Goal: Check status: Check status

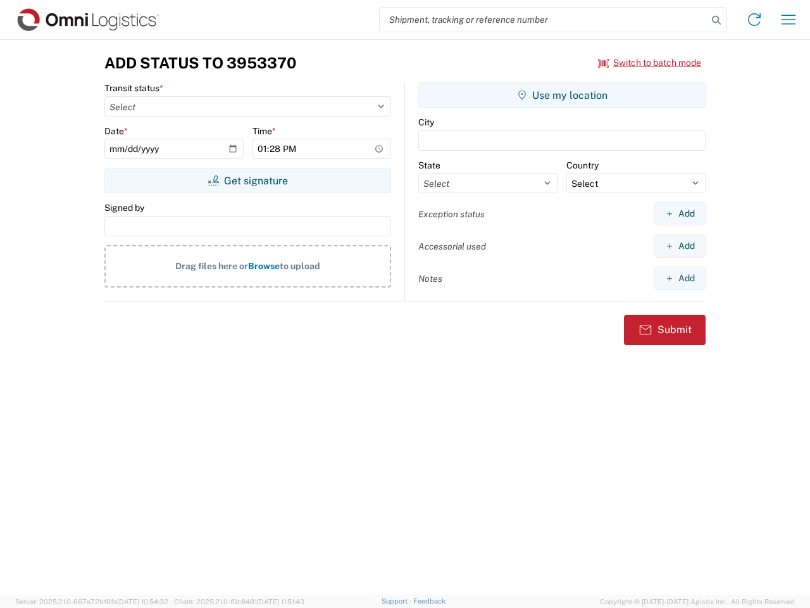
click at [544, 20] on input "search" at bounding box center [544, 20] width 328 height 24
click at [717, 20] on icon at bounding box center [717, 20] width 18 height 18
click at [755, 20] on icon at bounding box center [754, 19] width 20 height 20
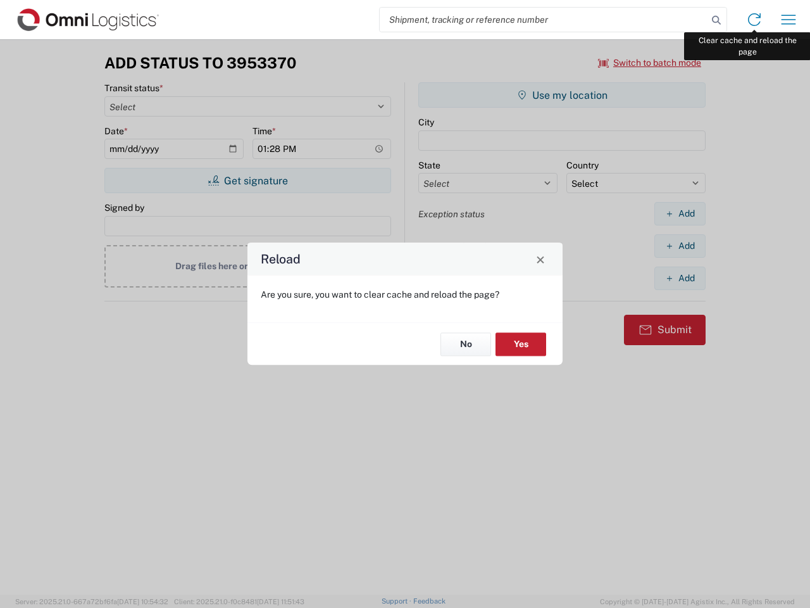
click at [789, 20] on div "Reload Are you sure, you want to clear cache and reload the page? No Yes" at bounding box center [405, 304] width 810 height 608
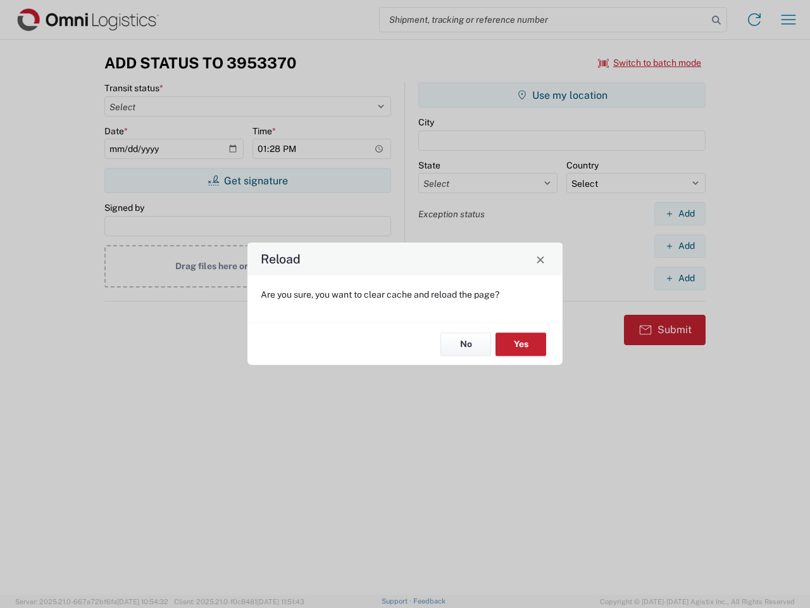
click at [650, 63] on div "Reload Are you sure, you want to clear cache and reload the page? No Yes" at bounding box center [405, 304] width 810 height 608
click at [248, 180] on div "Reload Are you sure, you want to clear cache and reload the page? No Yes" at bounding box center [405, 304] width 810 height 608
click at [562, 95] on div "Reload Are you sure, you want to clear cache and reload the page? No Yes" at bounding box center [405, 304] width 810 height 608
click at [680, 213] on div "Reload Are you sure, you want to clear cache and reload the page? No Yes" at bounding box center [405, 304] width 810 height 608
click at [680, 246] on div "Reload Are you sure, you want to clear cache and reload the page? No Yes" at bounding box center [405, 304] width 810 height 608
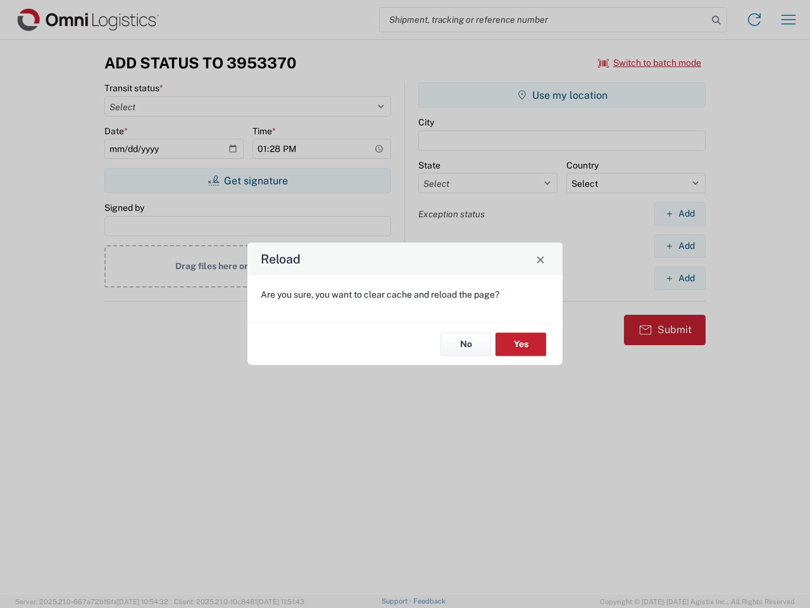
click at [680, 278] on div "Reload Are you sure, you want to clear cache and reload the page? No Yes" at bounding box center [405, 304] width 810 height 608
